Goal: Task Accomplishment & Management: Use online tool/utility

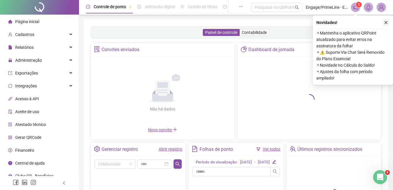
click at [388, 24] on icon "close" at bounding box center [386, 23] width 4 height 4
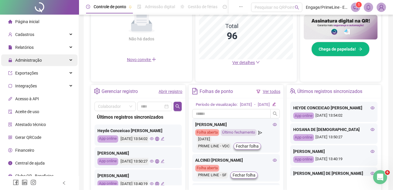
click at [33, 60] on span "Administração" at bounding box center [28, 60] width 27 height 5
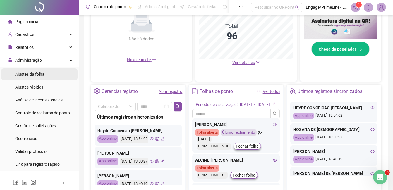
click at [37, 77] on div "Ajustes da folha" at bounding box center [29, 75] width 29 height 12
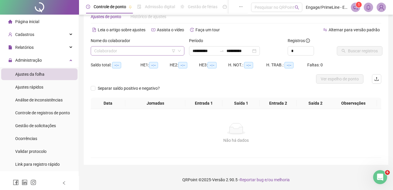
scroll to position [16, 0]
click at [143, 49] on input "search" at bounding box center [134, 51] width 81 height 9
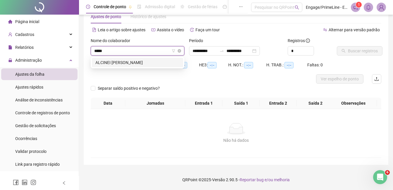
type input "******"
click at [144, 61] on div "ALCINEI [PERSON_NAME]" at bounding box center [137, 62] width 84 height 6
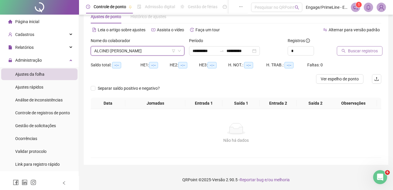
click at [365, 49] on span "Buscar registros" at bounding box center [363, 51] width 30 height 6
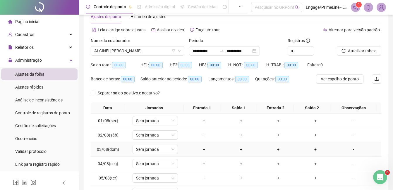
scroll to position [89, 0]
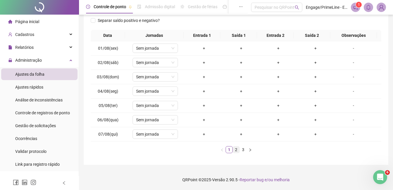
click at [236, 150] on link "2" at bounding box center [236, 150] width 6 height 6
click at [245, 150] on link "3" at bounding box center [243, 150] width 6 height 6
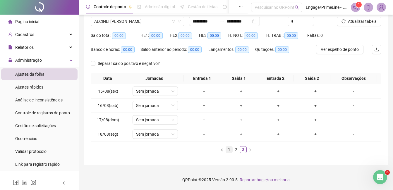
click at [228, 151] on link "1" at bounding box center [229, 150] width 6 height 6
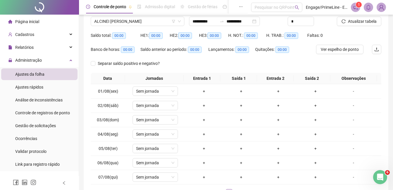
scroll to position [0, 0]
